Goal: Task Accomplishment & Management: Manage account settings

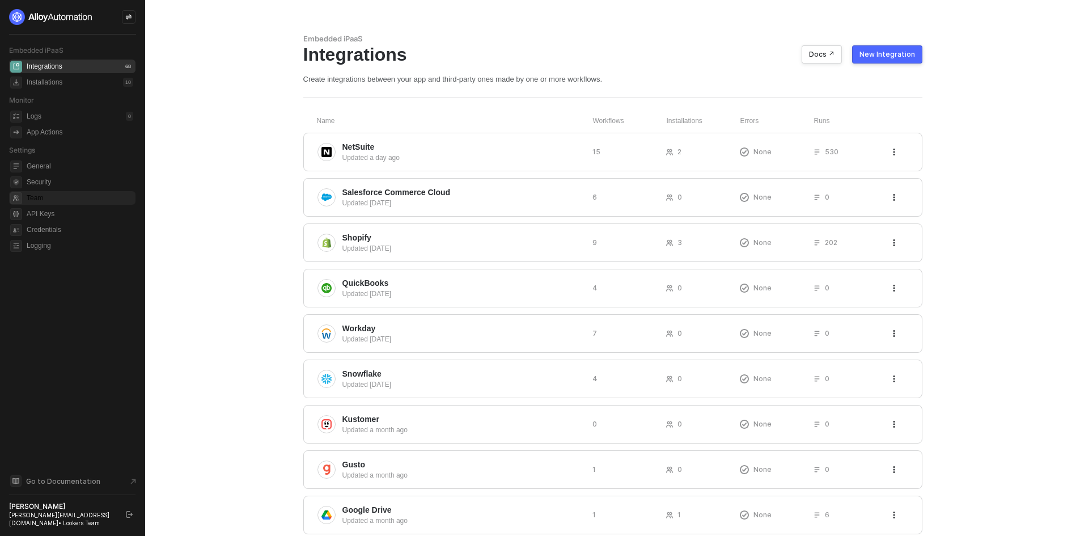
click at [62, 196] on span "Team" at bounding box center [80, 198] width 107 height 14
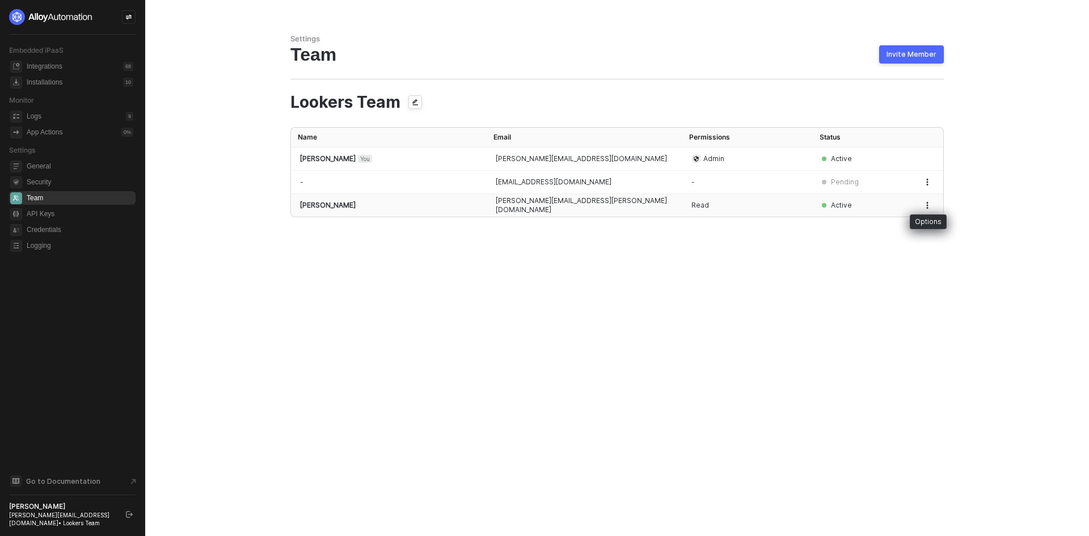
click at [929, 205] on icon "button" at bounding box center [927, 205] width 7 height 7
click at [892, 253] on span "Edit Permissions" at bounding box center [886, 252] width 75 height 11
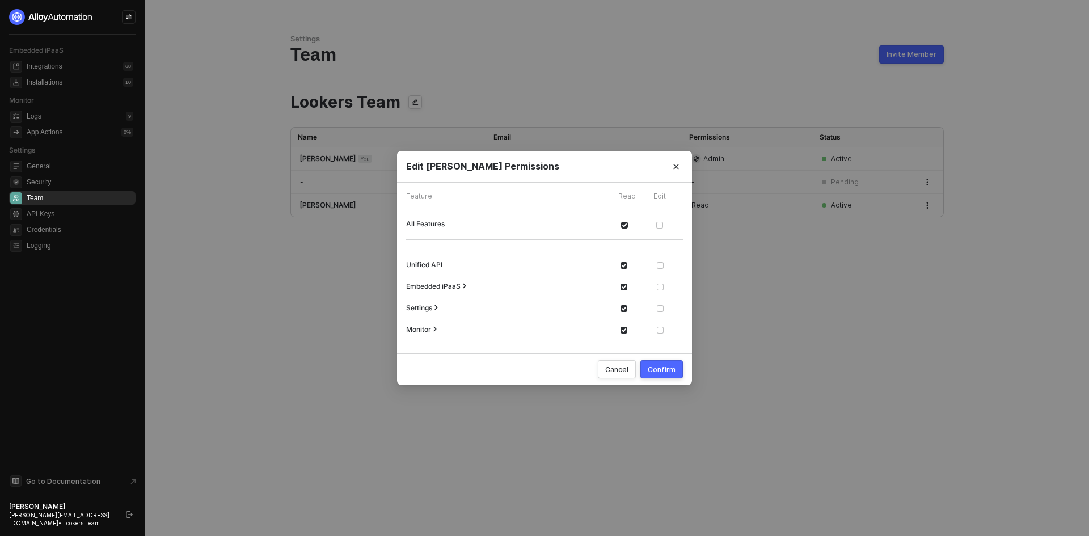
click at [465, 287] on icon "icon-expand-arrow" at bounding box center [464, 285] width 3 height 5
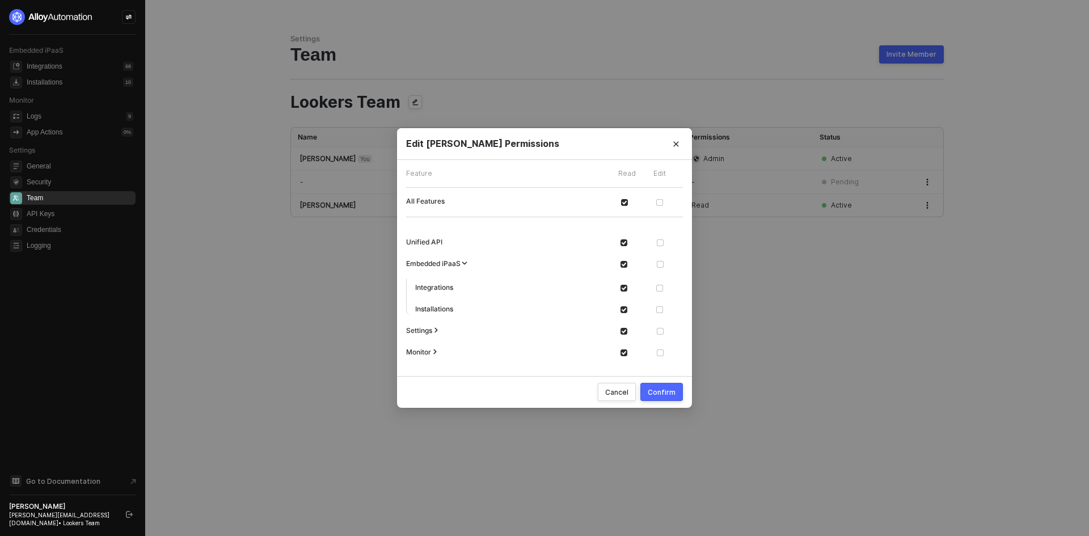
click at [622, 394] on div "Cancel" at bounding box center [616, 392] width 23 height 10
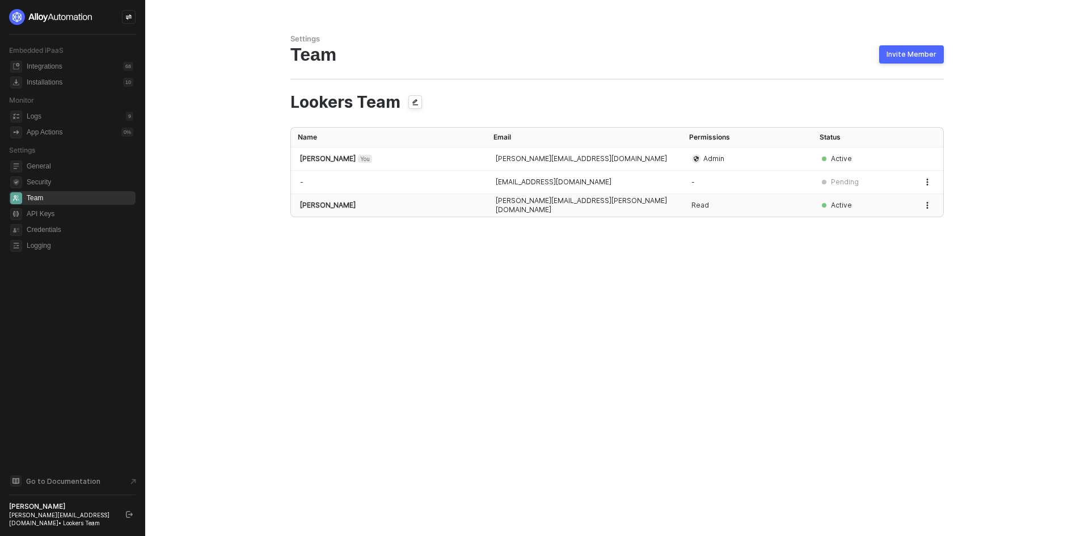
drag, startPoint x: 475, startPoint y: 204, endPoint x: 599, endPoint y: 210, distance: 123.8
click at [599, 210] on tr "[PERSON_NAME] [PERSON_NAME][EMAIL_ADDRESS][PERSON_NAME][DOMAIN_NAME] Read Active" at bounding box center [617, 205] width 652 height 23
click at [938, 52] on button "Invite Member" at bounding box center [911, 54] width 65 height 18
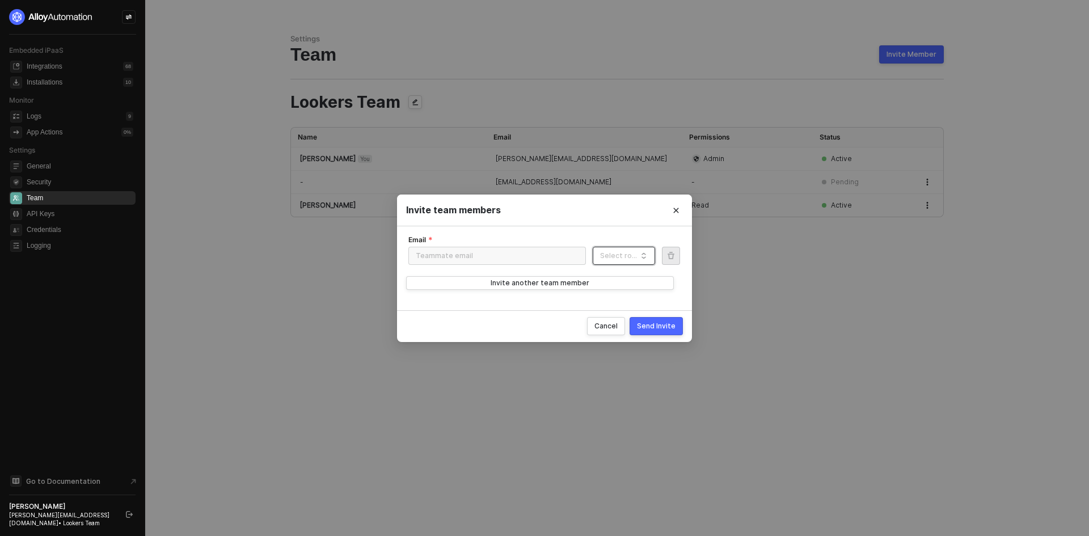
click at [604, 247] on input "Role" at bounding box center [623, 256] width 49 height 18
click at [678, 209] on icon "Close" at bounding box center [676, 210] width 7 height 7
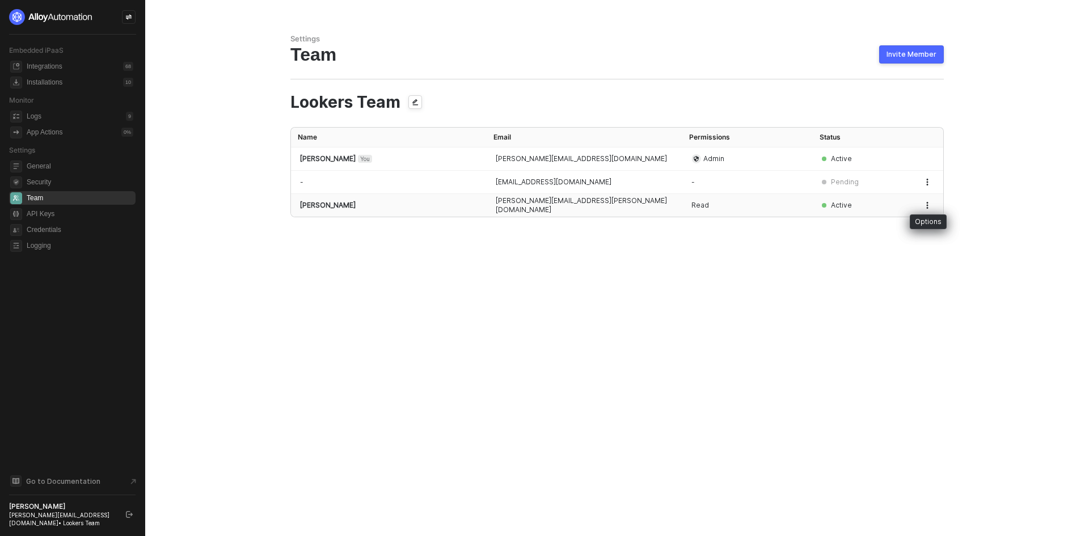
click at [925, 204] on icon "button" at bounding box center [927, 205] width 7 height 7
click at [899, 245] on li "Edit Permissions" at bounding box center [886, 252] width 93 height 22
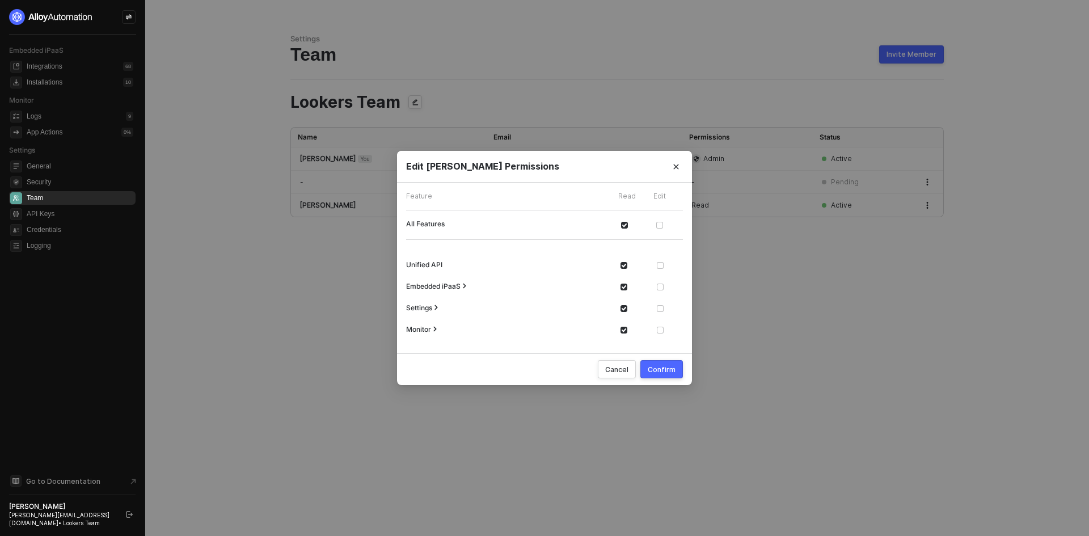
click at [447, 287] on span "Embedded iPaaS" at bounding box center [433, 286] width 54 height 9
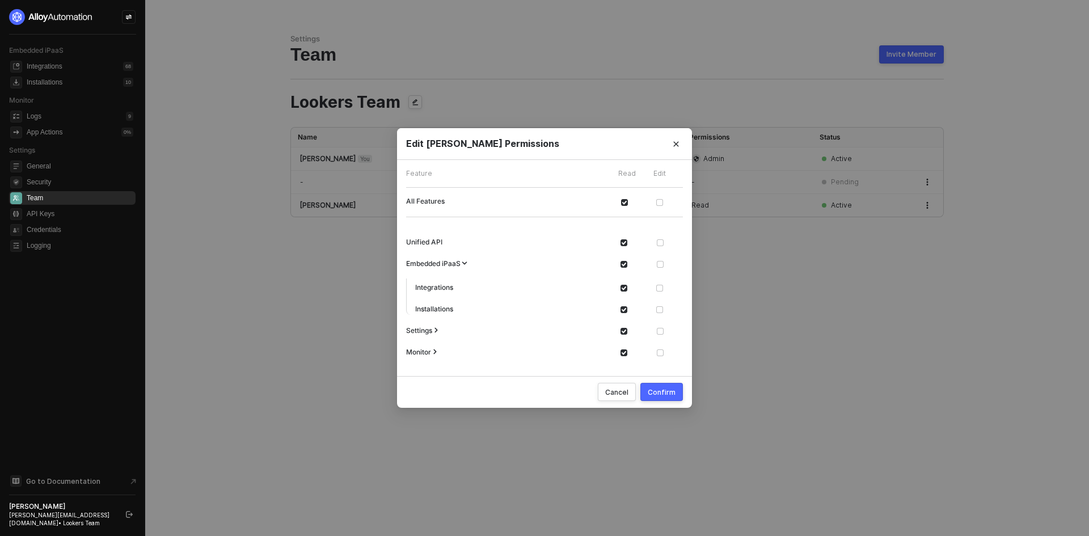
click at [430, 347] on div "Monitor" at bounding box center [497, 351] width 193 height 12
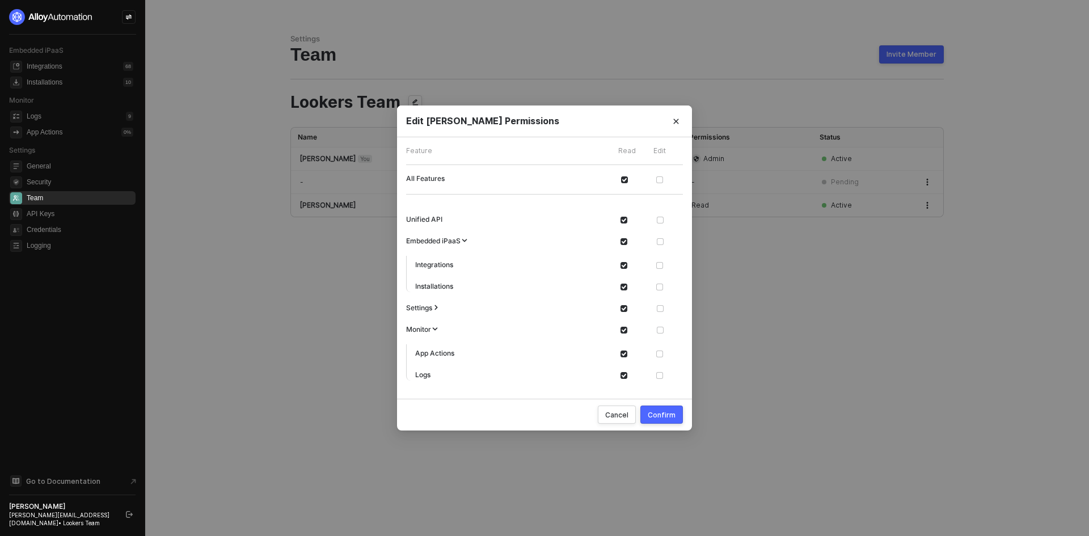
click at [427, 303] on span "Settings" at bounding box center [419, 307] width 26 height 9
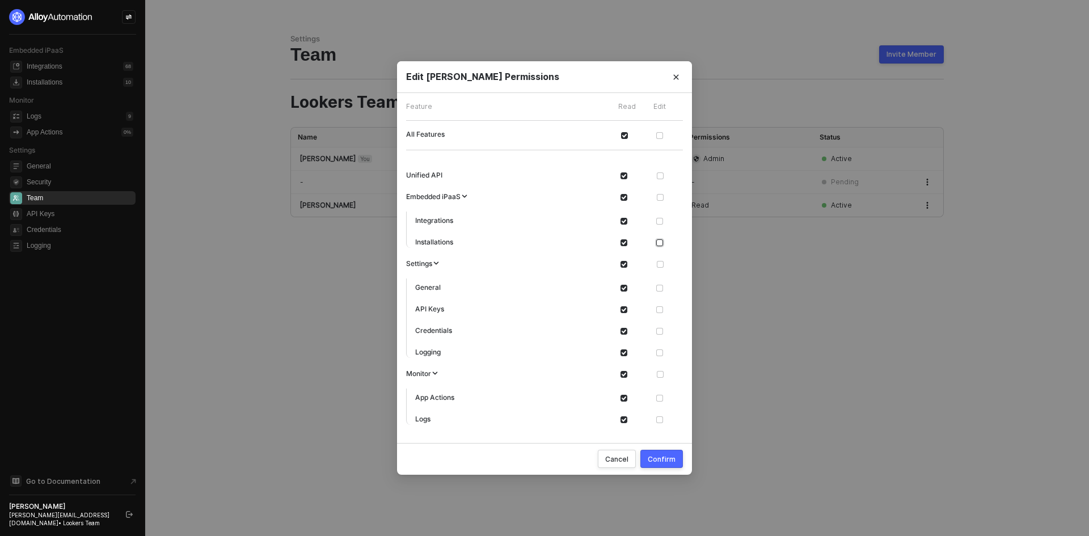
click at [660, 243] on input "checkbox" at bounding box center [659, 242] width 7 height 7
checkbox input "true"
checkbox input "false"
click at [622, 240] on input "checkbox" at bounding box center [623, 242] width 7 height 7
checkbox input "false"
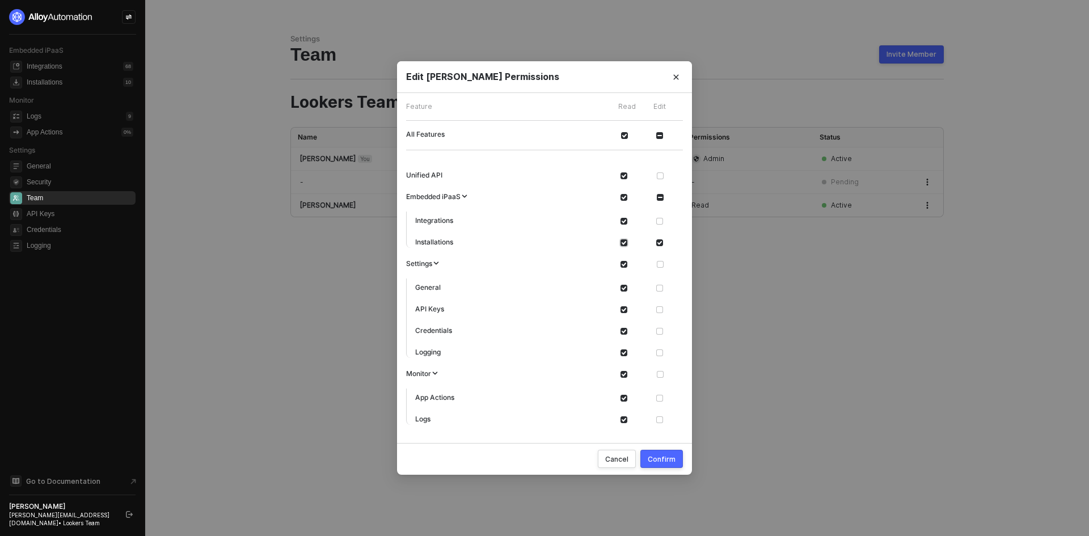
checkbox input "false"
click at [658, 242] on input "checkbox" at bounding box center [659, 242] width 7 height 7
checkbox input "false"
click at [621, 353] on input "checkbox" at bounding box center [623, 352] width 7 height 7
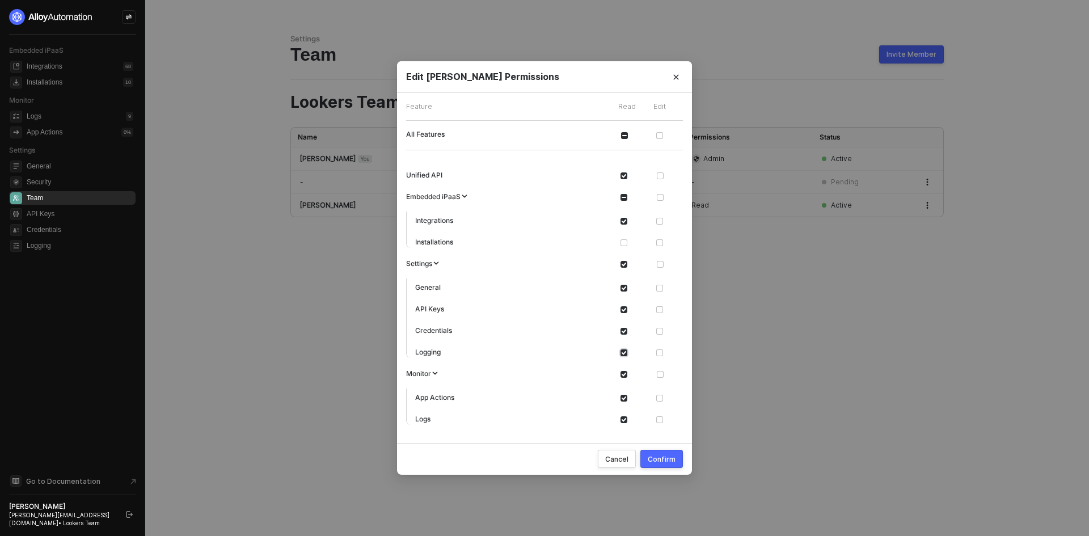
checkbox input "false"
click at [624, 417] on input "checkbox" at bounding box center [623, 419] width 7 height 7
checkbox input "false"
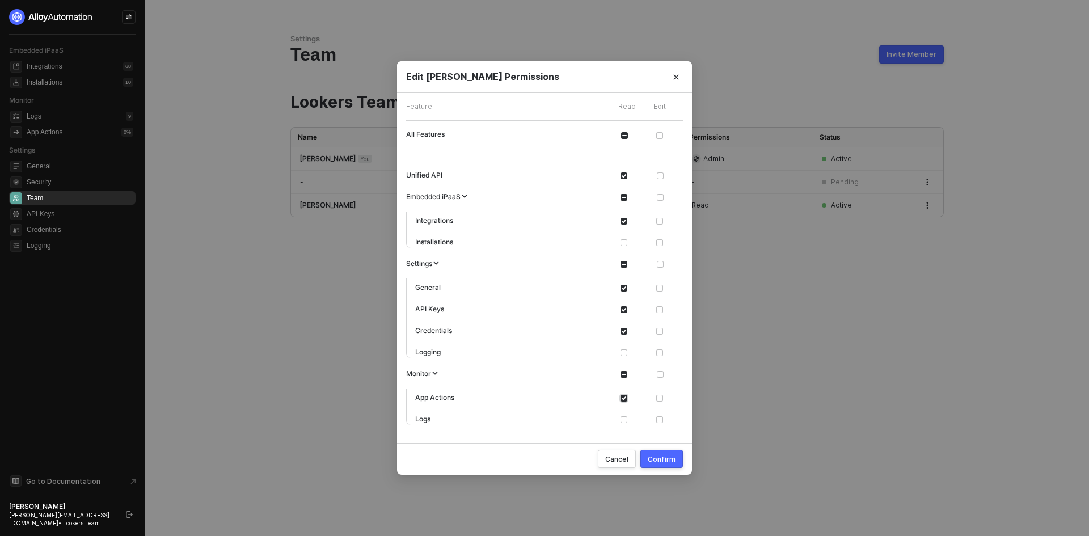
click at [624, 398] on input "checkbox" at bounding box center [623, 398] width 7 height 7
checkbox input "false"
click at [624, 460] on div "Cancel" at bounding box center [616, 459] width 23 height 10
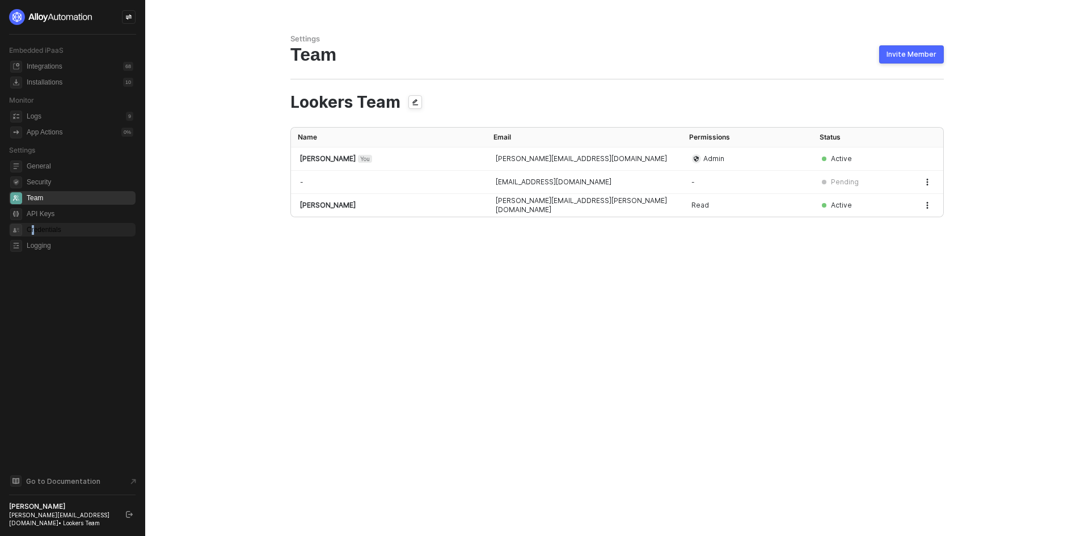
click at [35, 235] on span "Credentials" at bounding box center [80, 230] width 107 height 14
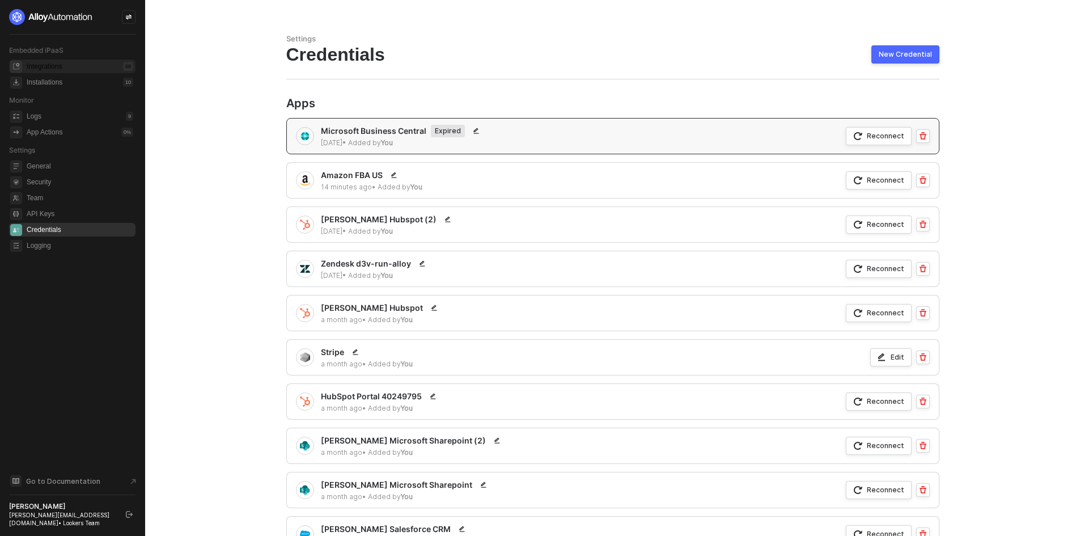
click at [82, 65] on div "Integrations 68" at bounding box center [80, 67] width 107 height 14
